Goal: Task Accomplishment & Management: Manage account settings

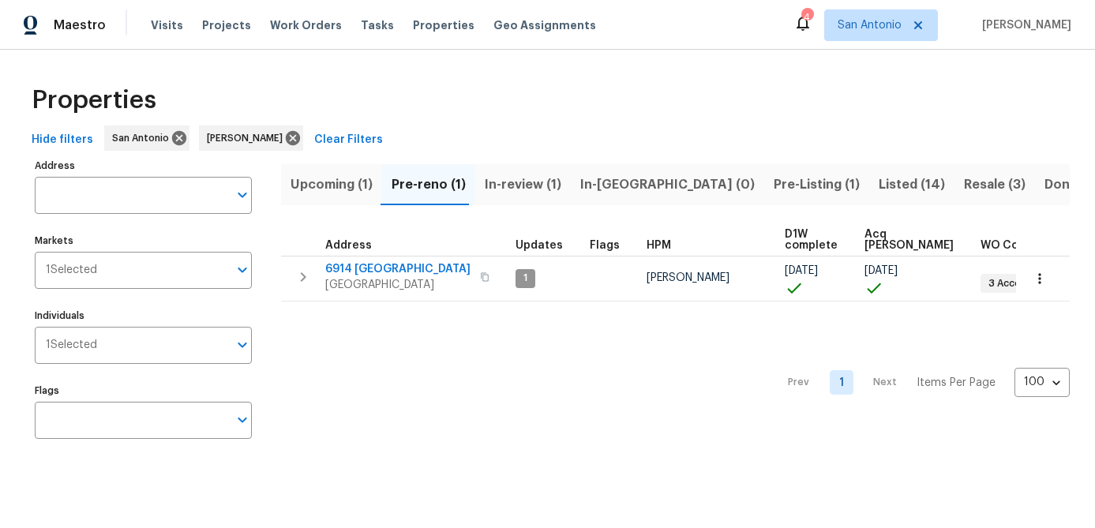
click at [321, 187] on span "Upcoming (1)" at bounding box center [332, 185] width 82 height 22
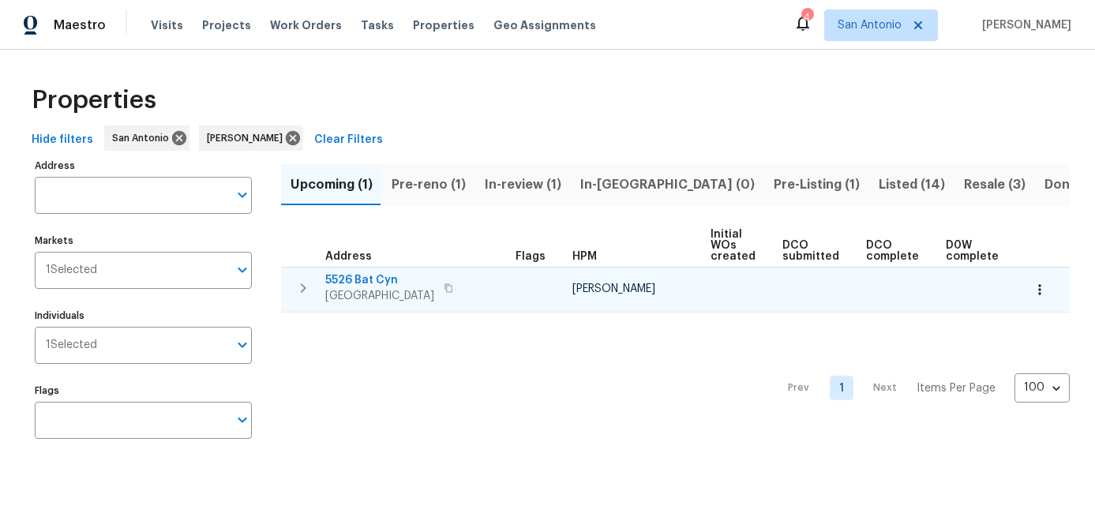
click at [357, 277] on span "5526 Bat Cyn" at bounding box center [379, 280] width 109 height 16
click at [1038, 291] on icon "button" at bounding box center [1040, 290] width 16 height 16
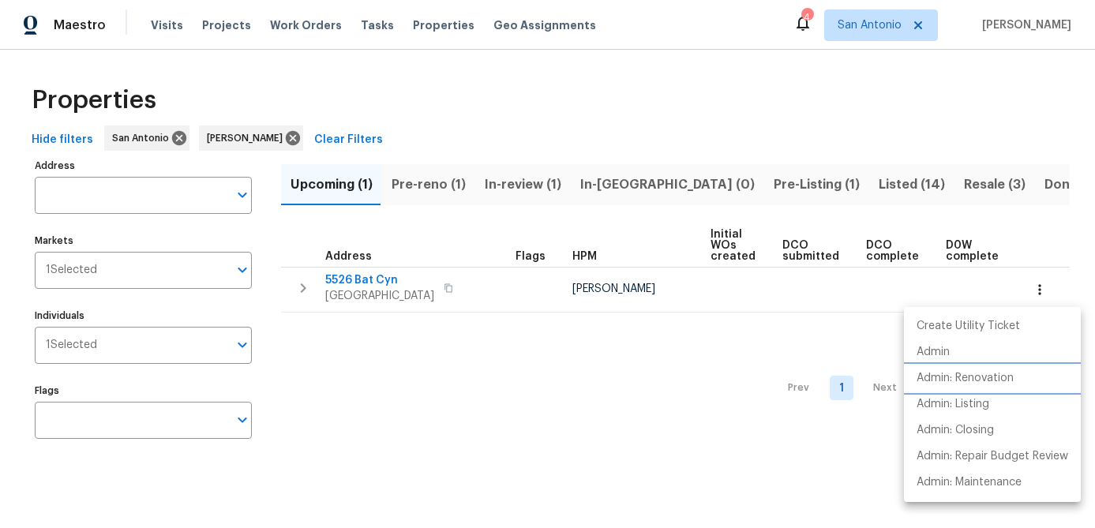
click at [960, 377] on p "Admin: Renovation" at bounding box center [965, 378] width 97 height 17
click at [427, 183] on div at bounding box center [547, 264] width 1095 height 528
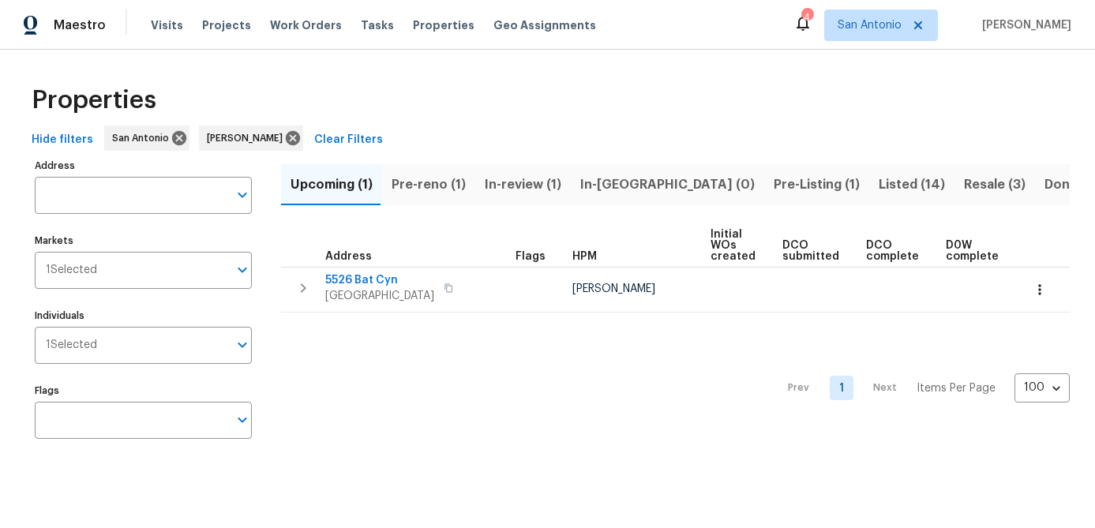
click at [427, 183] on span "Pre-reno (1)" at bounding box center [429, 185] width 74 height 22
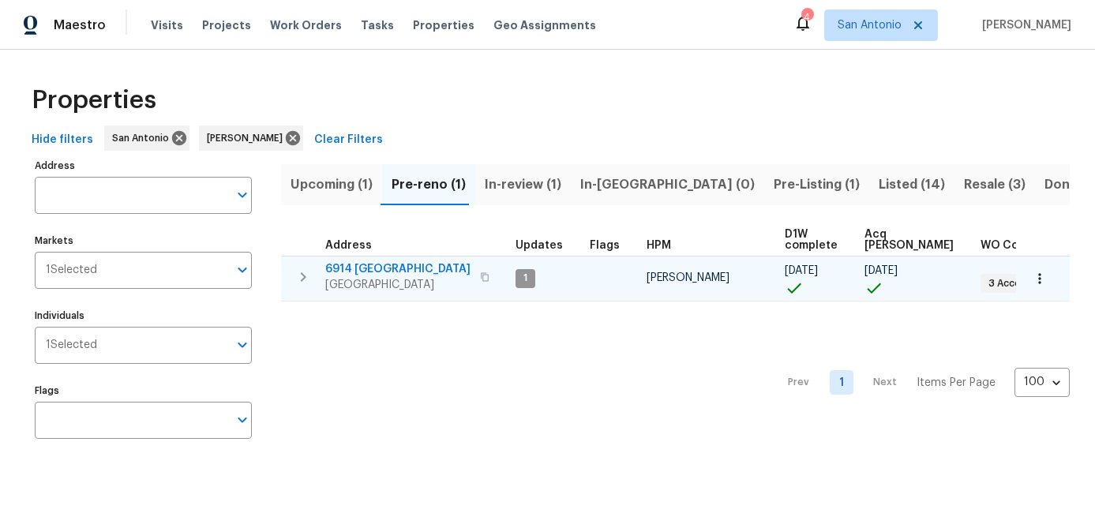
click at [363, 266] on span "6914 Port Bay" at bounding box center [397, 269] width 145 height 16
click at [1038, 281] on icon "button" at bounding box center [1040, 279] width 16 height 16
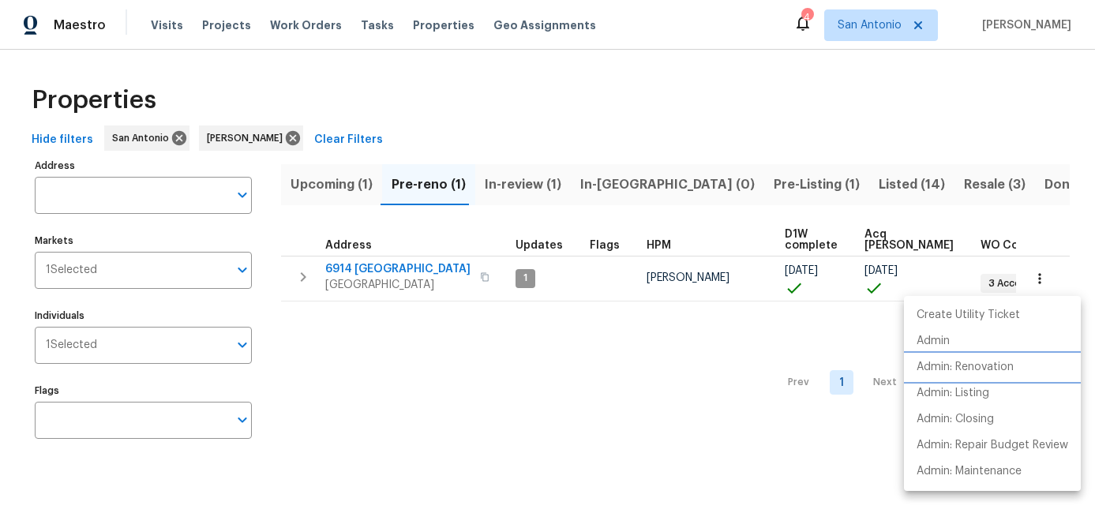
click at [959, 371] on p "Admin: Renovation" at bounding box center [965, 367] width 97 height 17
click at [388, 387] on div at bounding box center [547, 264] width 1095 height 528
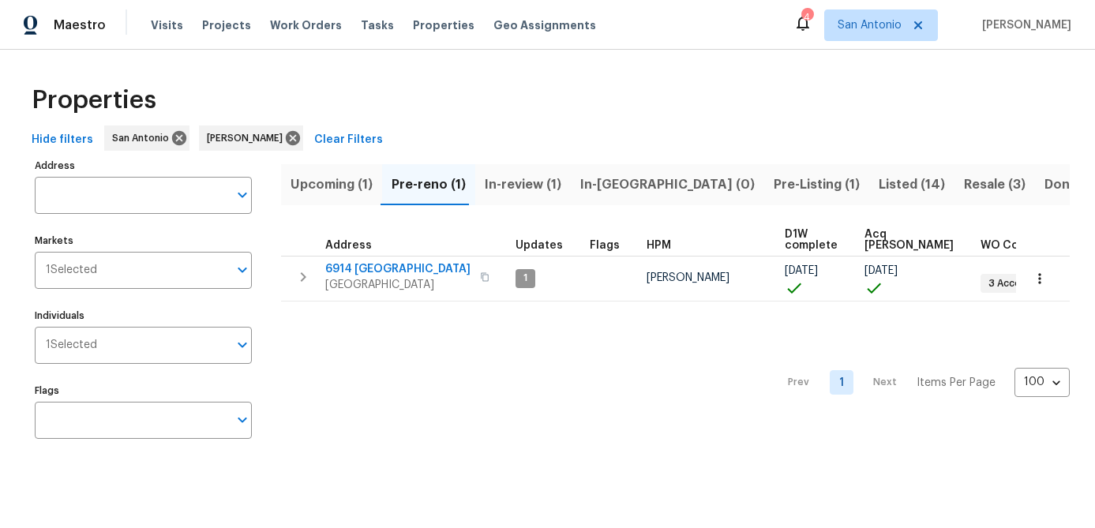
click at [506, 186] on span "In-review (1)" at bounding box center [523, 185] width 77 height 22
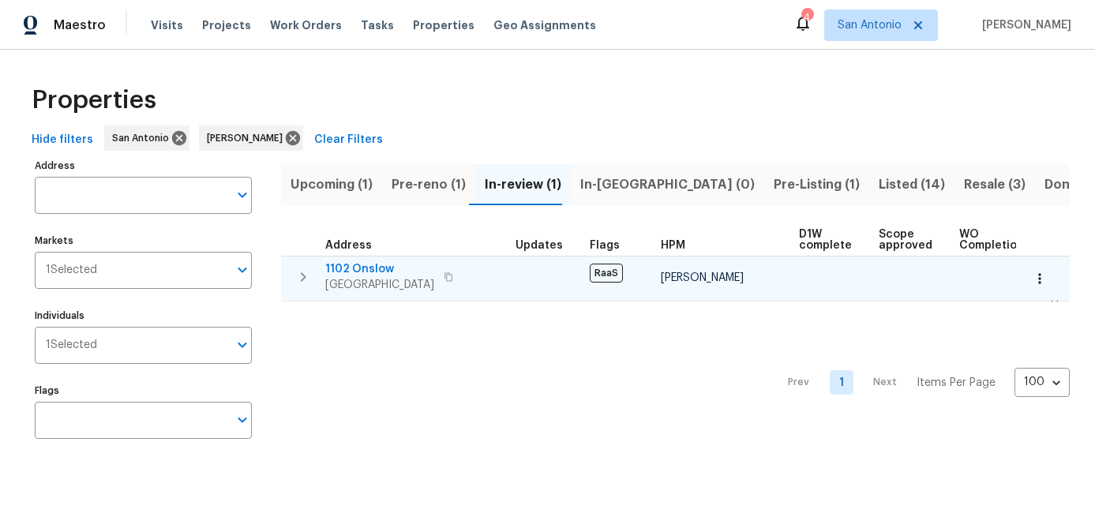
click at [358, 287] on span "San Antonio, TX 78202" at bounding box center [379, 285] width 109 height 16
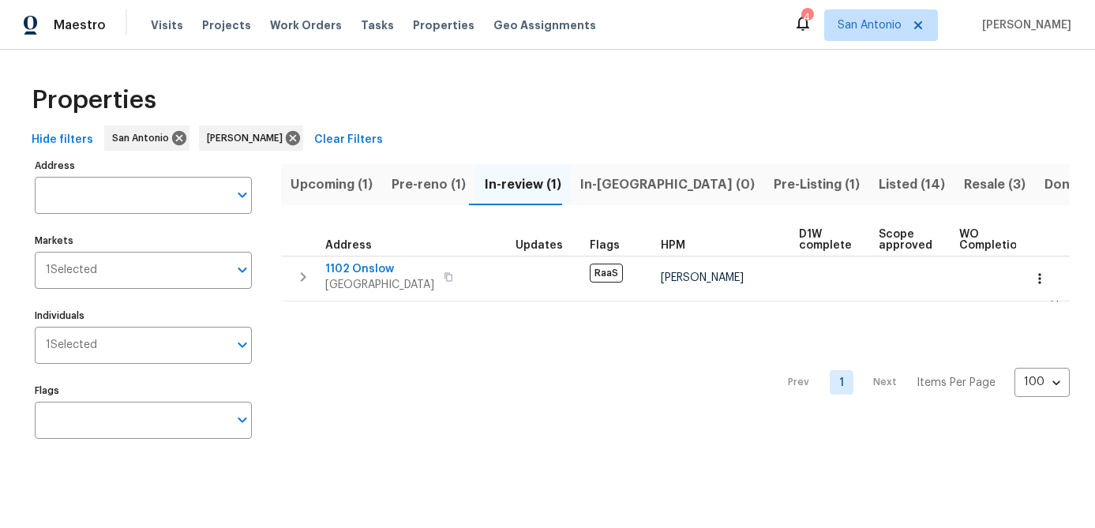
click at [417, 188] on span "Pre-reno (1)" at bounding box center [429, 185] width 74 height 22
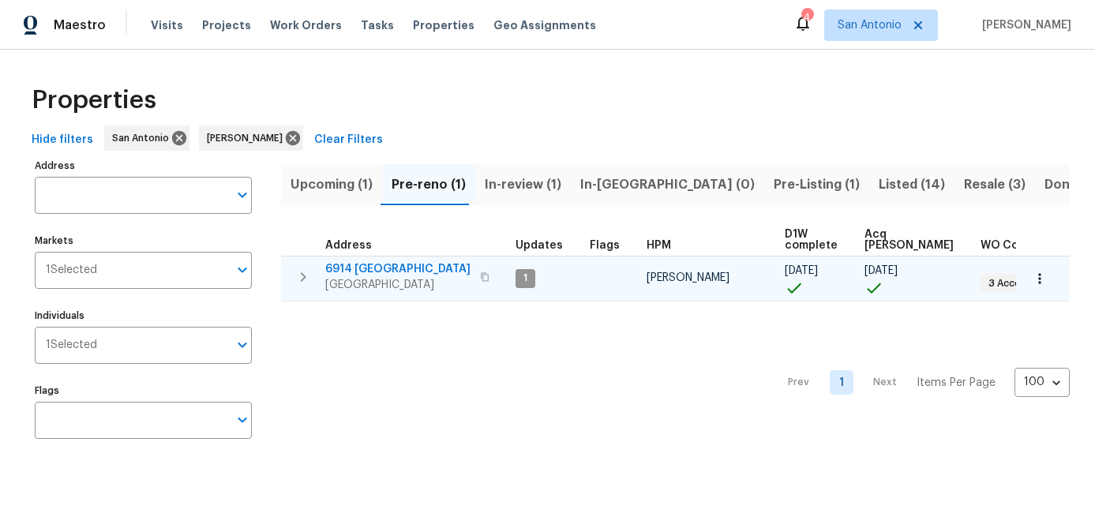
click at [359, 270] on span "6914 Port Bay" at bounding box center [397, 269] width 145 height 16
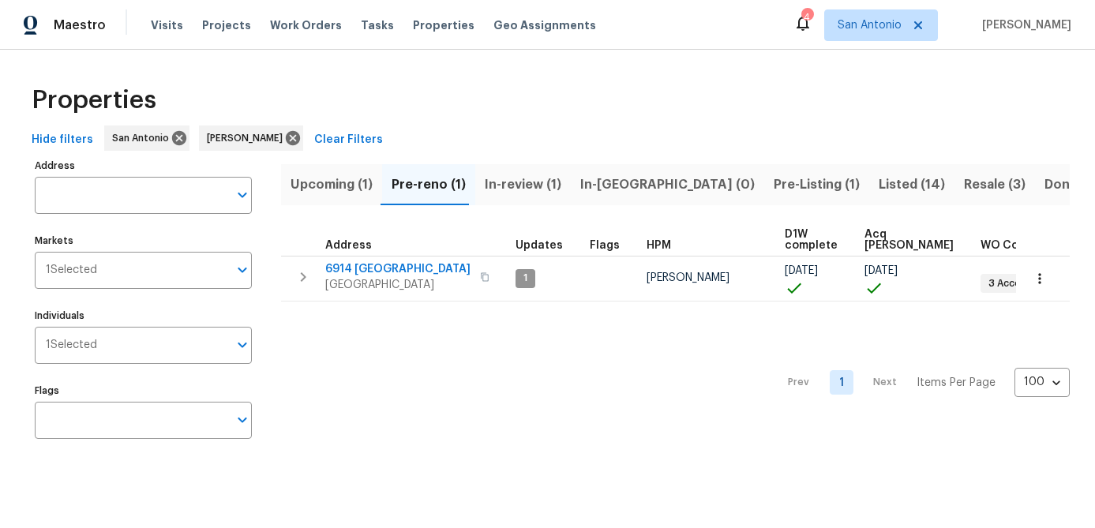
click at [518, 182] on span "In-review (1)" at bounding box center [523, 185] width 77 height 22
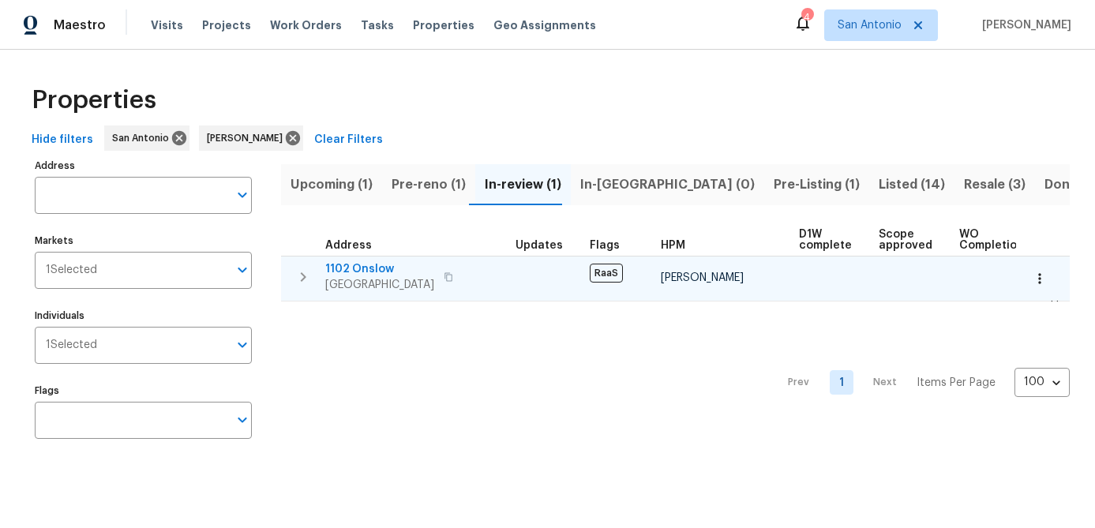
click at [1039, 279] on icon "button" at bounding box center [1039, 278] width 2 height 10
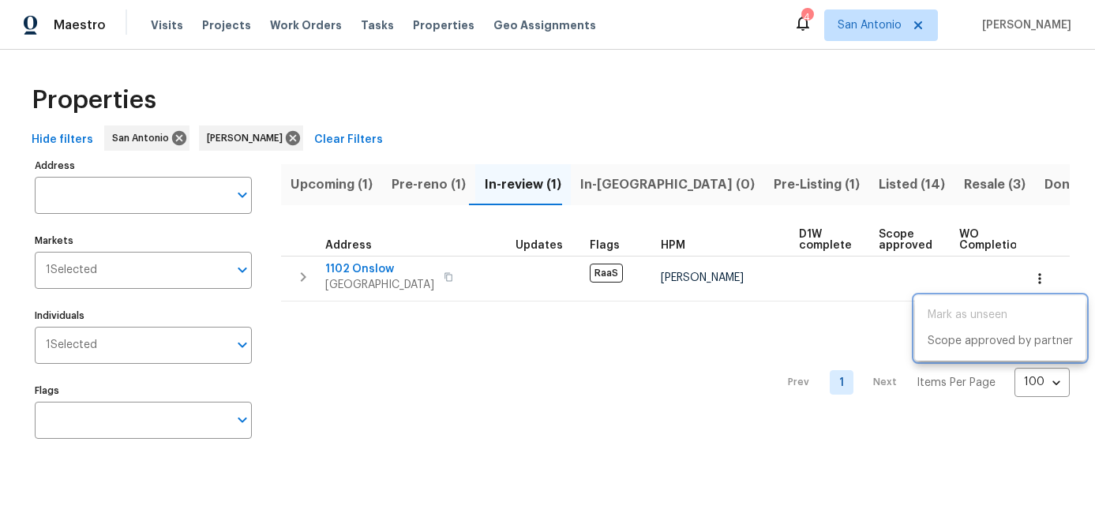
click at [650, 384] on div at bounding box center [547, 264] width 1095 height 528
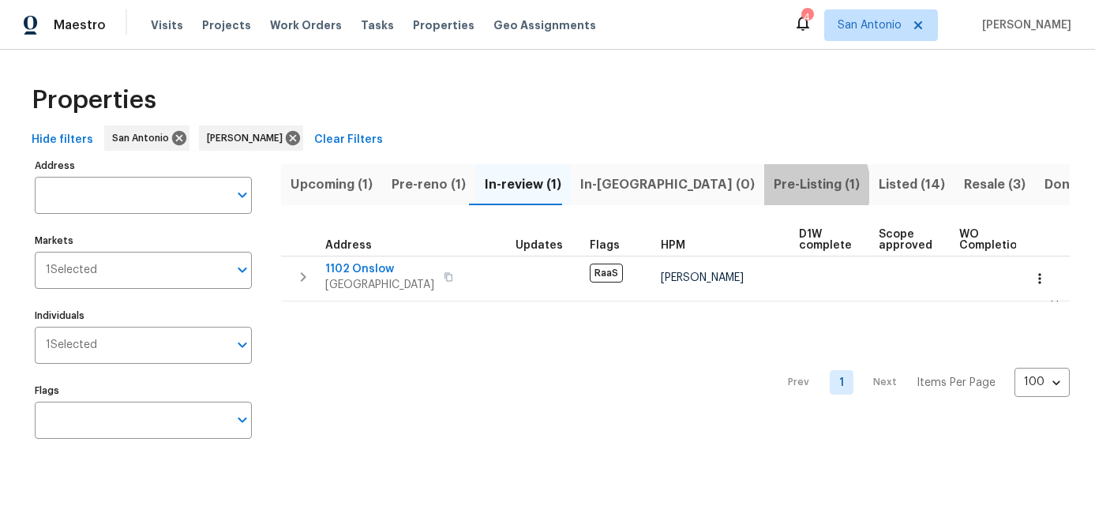
click at [774, 187] on span "Pre-Listing (1)" at bounding box center [817, 185] width 86 height 22
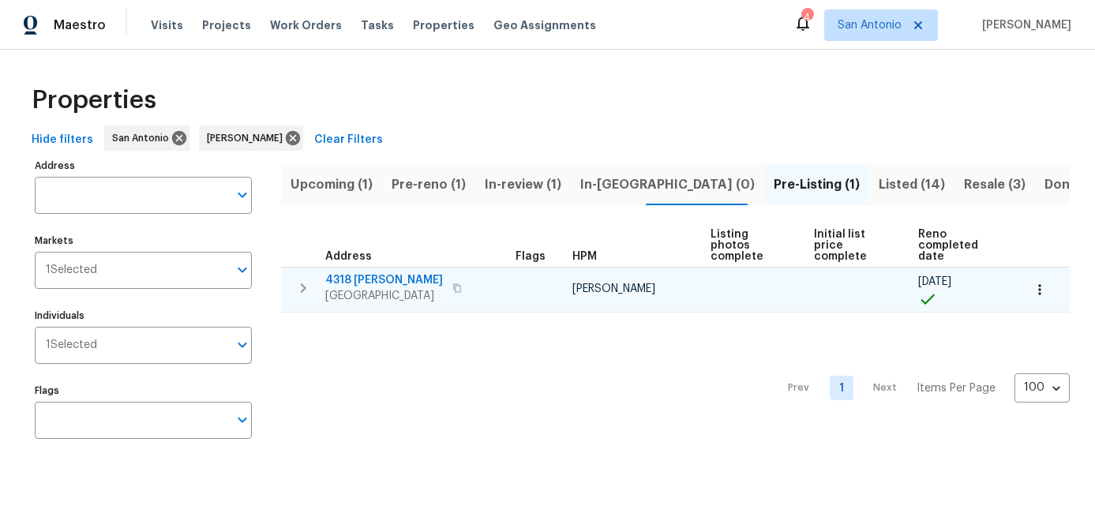
click at [354, 276] on span "4318 James Bowie" at bounding box center [384, 280] width 118 height 16
click at [1048, 291] on button "button" at bounding box center [1039, 289] width 35 height 35
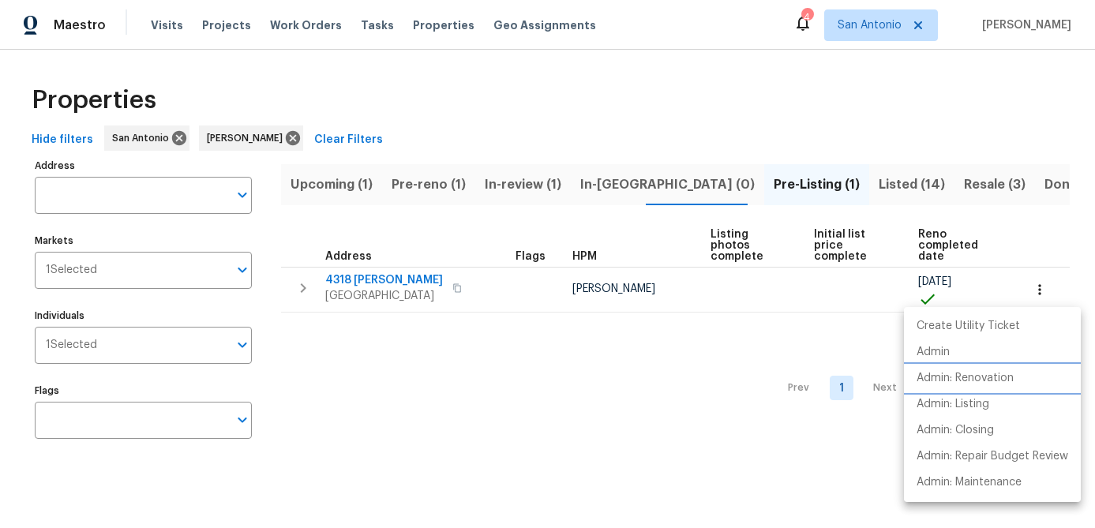
click at [984, 371] on p "Admin: Renovation" at bounding box center [965, 378] width 97 height 17
click at [535, 376] on div at bounding box center [547, 264] width 1095 height 528
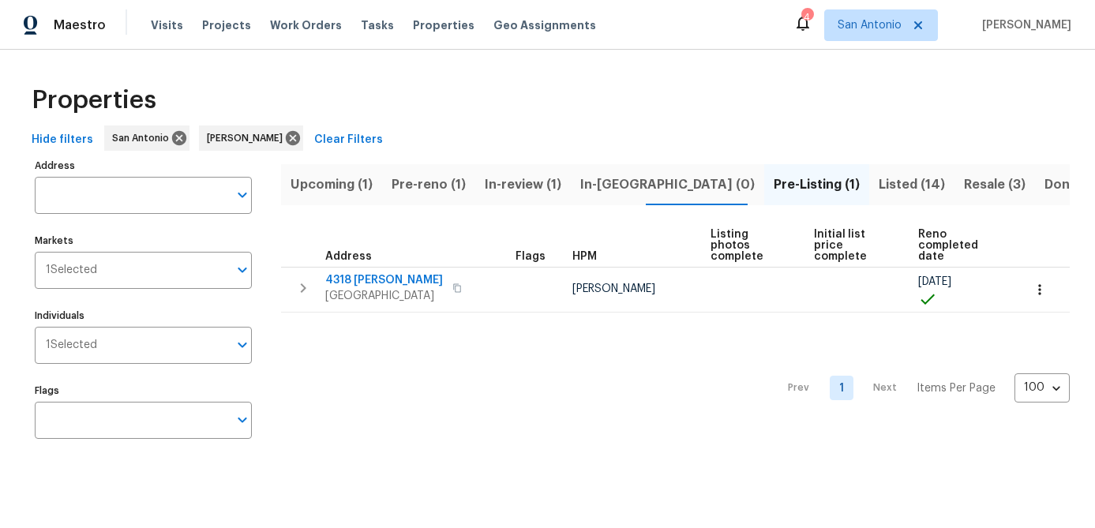
click at [523, 374] on div "Prev 1 Next Items Per Page 100 100 ​" at bounding box center [675, 384] width 789 height 142
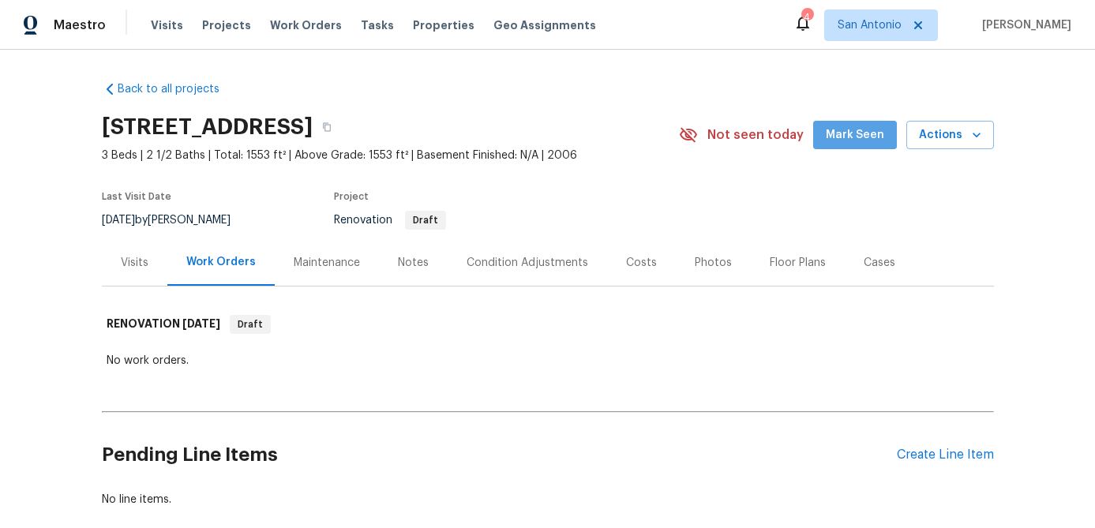
click at [863, 128] on span "Mark Seen" at bounding box center [855, 136] width 58 height 20
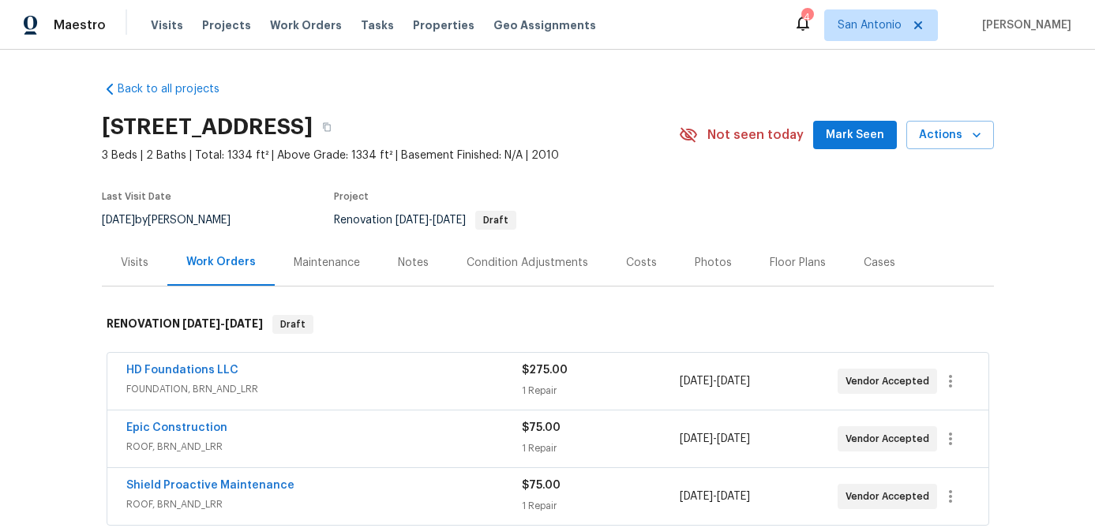
click at [860, 129] on span "Mark Seen" at bounding box center [855, 136] width 58 height 20
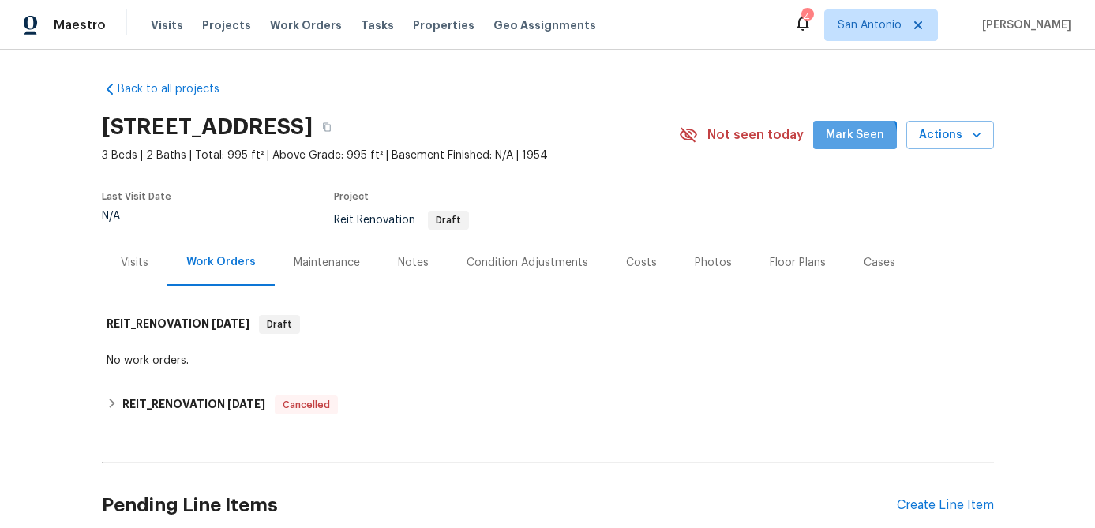
click at [838, 142] on span "Mark Seen" at bounding box center [855, 136] width 58 height 20
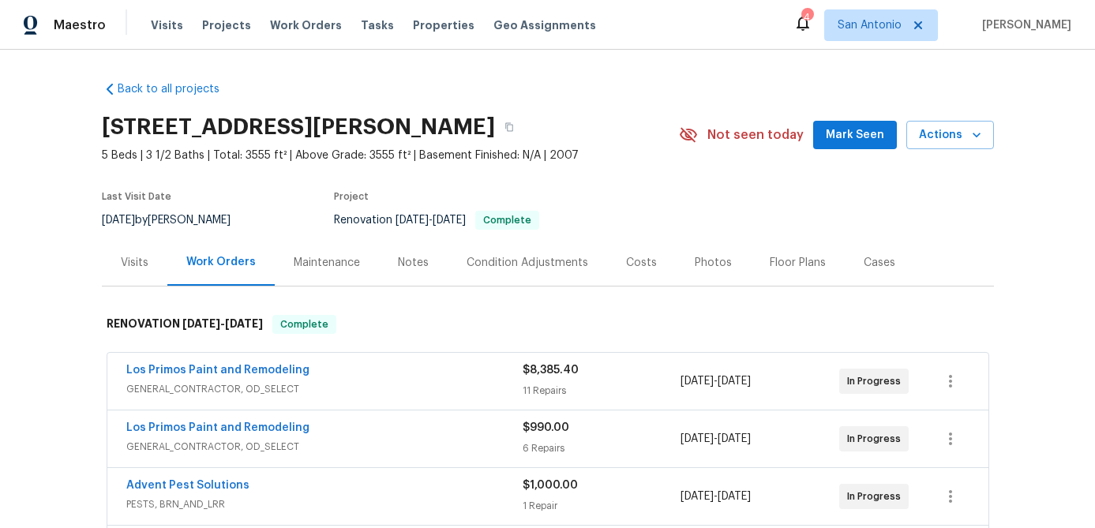
click at [849, 136] on span "Mark Seen" at bounding box center [855, 136] width 58 height 20
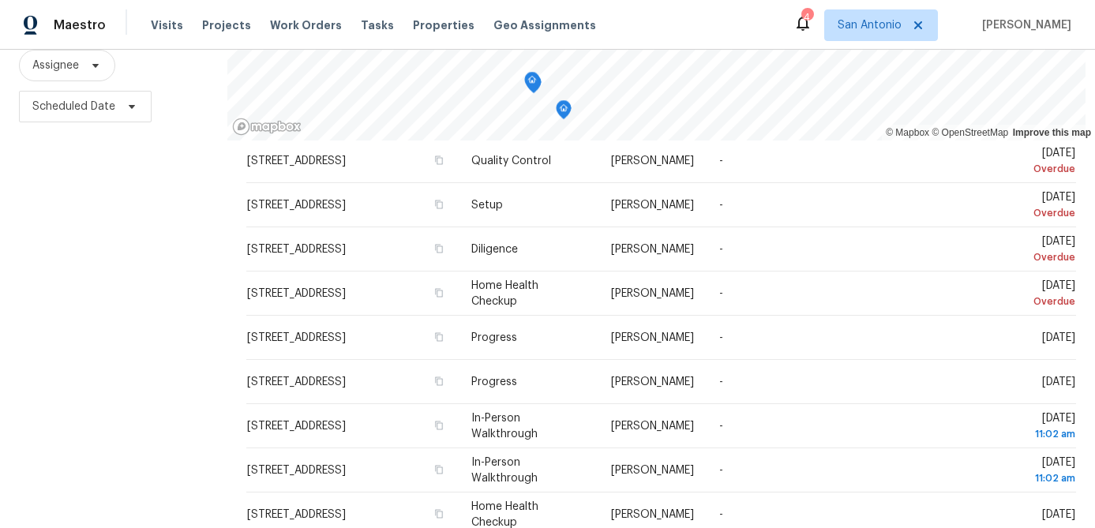
scroll to position [228, 0]
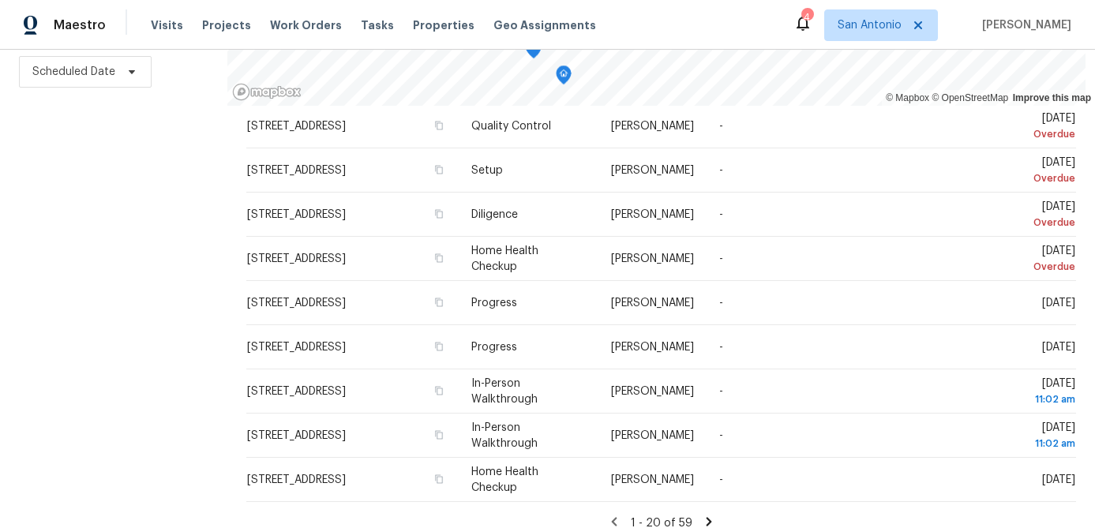
click at [708, 515] on icon at bounding box center [709, 522] width 14 height 14
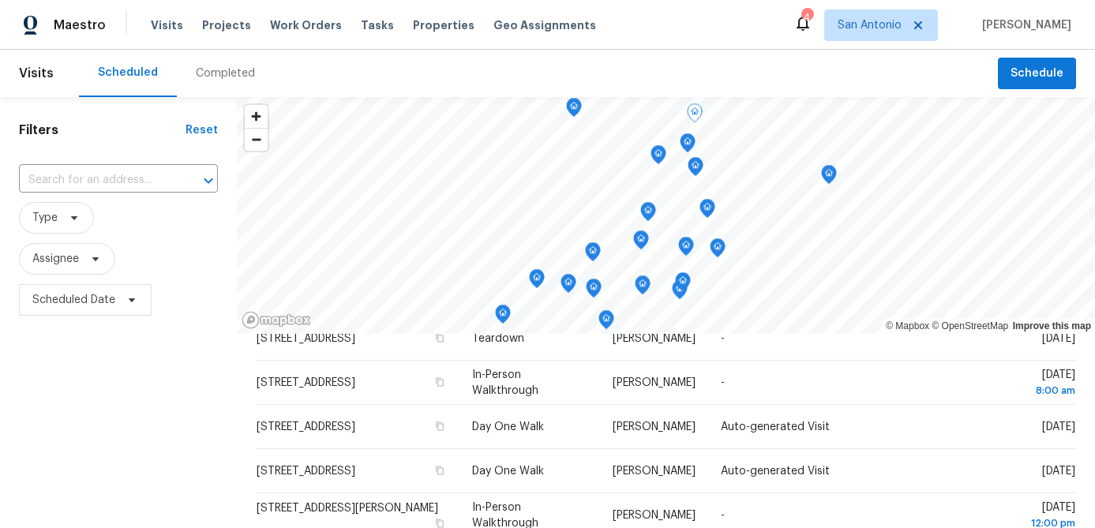
scroll to position [0, 0]
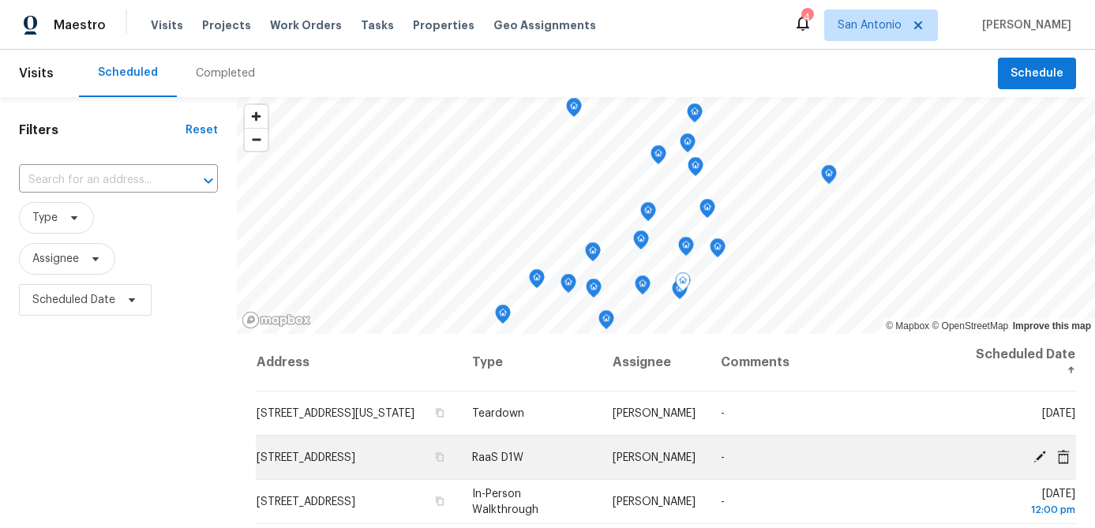
click at [1039, 456] on icon at bounding box center [1039, 456] width 13 height 13
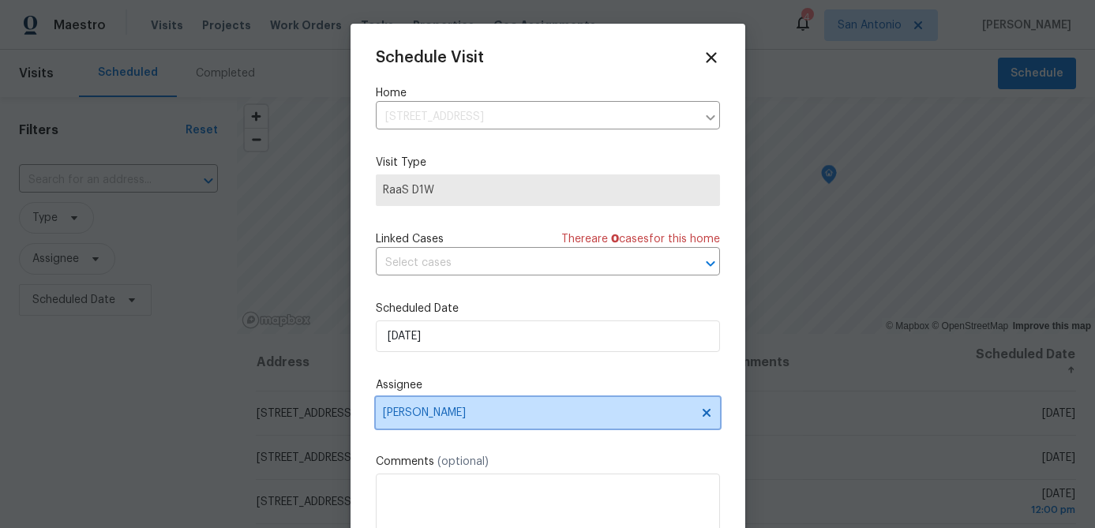
click at [702, 417] on icon at bounding box center [706, 413] width 8 height 8
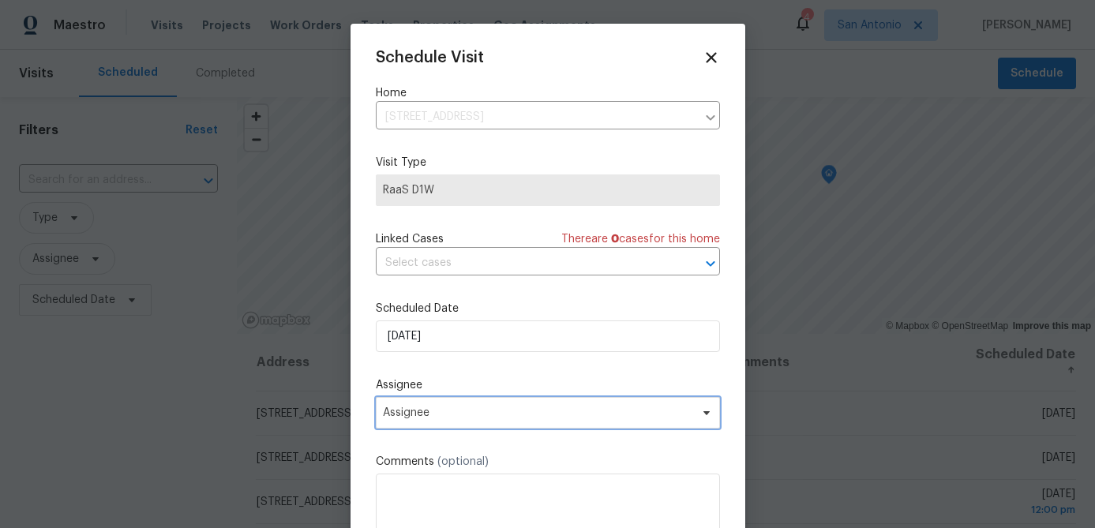
click at [679, 418] on span "Assignee" at bounding box center [537, 413] width 309 height 13
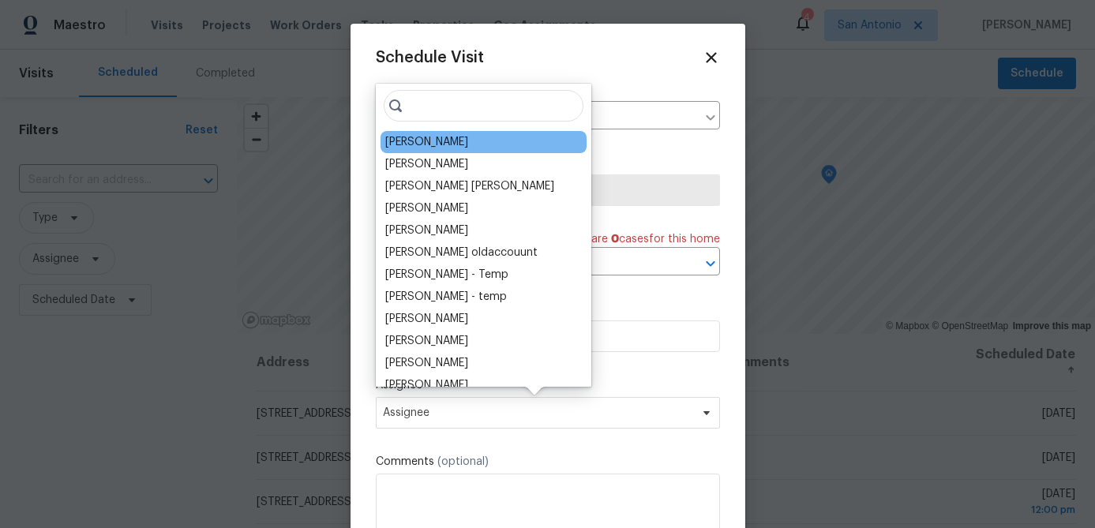
click at [437, 150] on div "[PERSON_NAME]" at bounding box center [484, 142] width 206 height 22
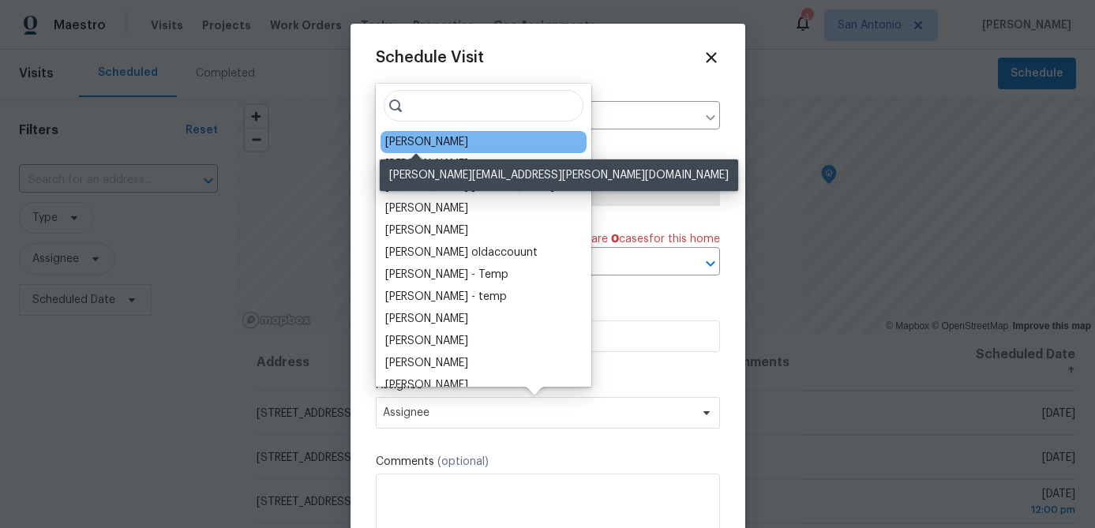
click at [415, 141] on div "[PERSON_NAME]" at bounding box center [426, 142] width 83 height 16
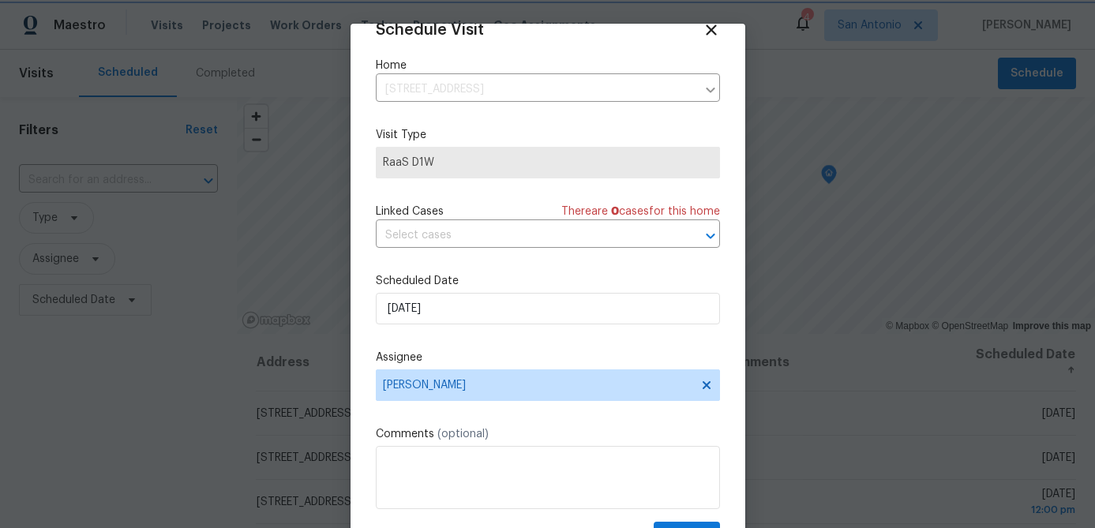
scroll to position [72, 0]
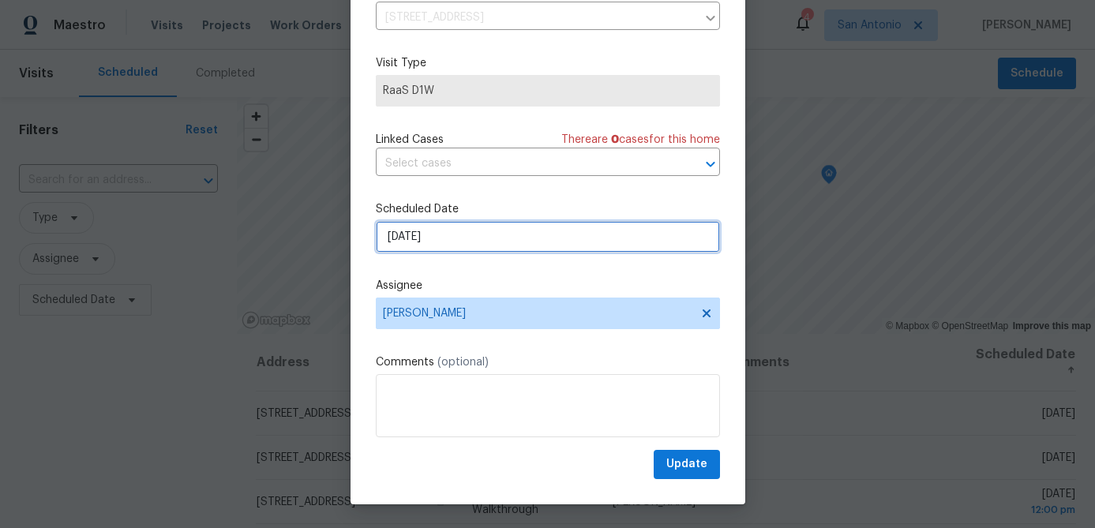
click at [449, 247] on input "9/3/2025" at bounding box center [548, 237] width 344 height 32
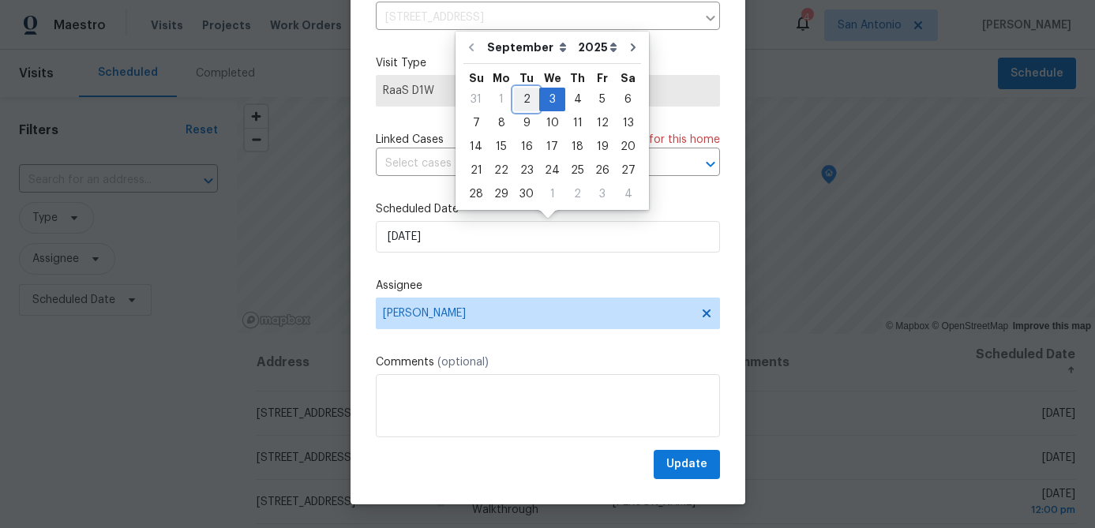
click at [523, 94] on div "2" at bounding box center [526, 99] width 25 height 22
type input "9/2/2025"
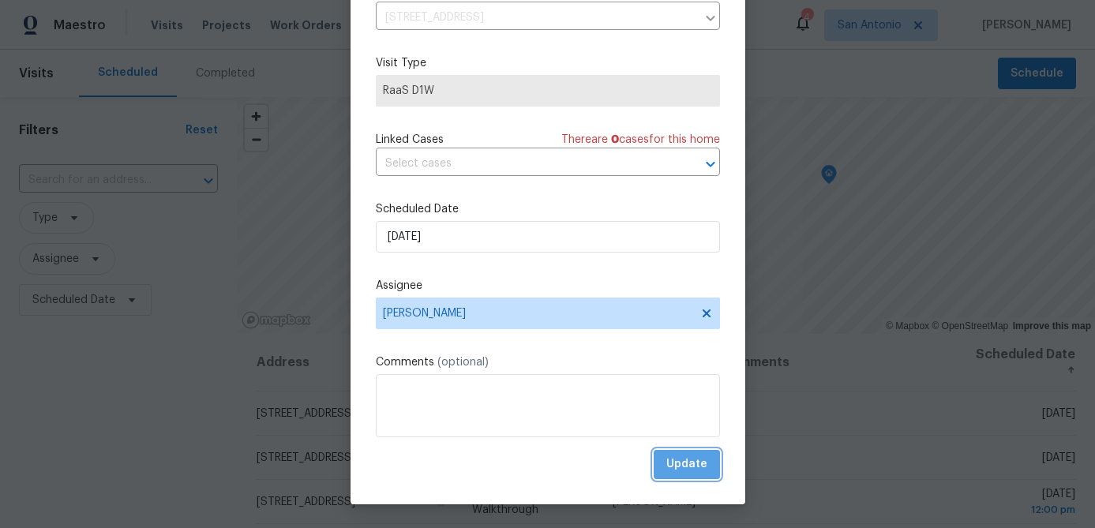
click at [687, 459] on span "Update" at bounding box center [686, 465] width 41 height 20
